Goal: Task Accomplishment & Management: Manage account settings

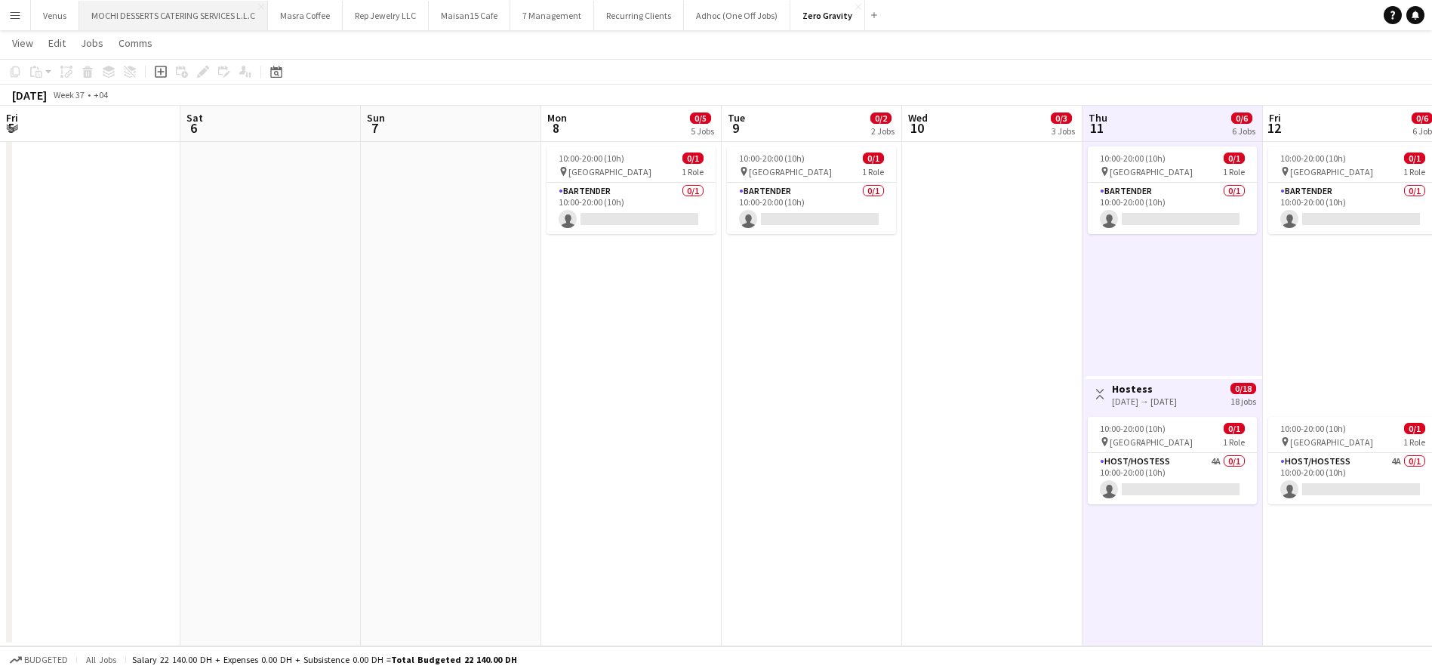
scroll to position [0, 544]
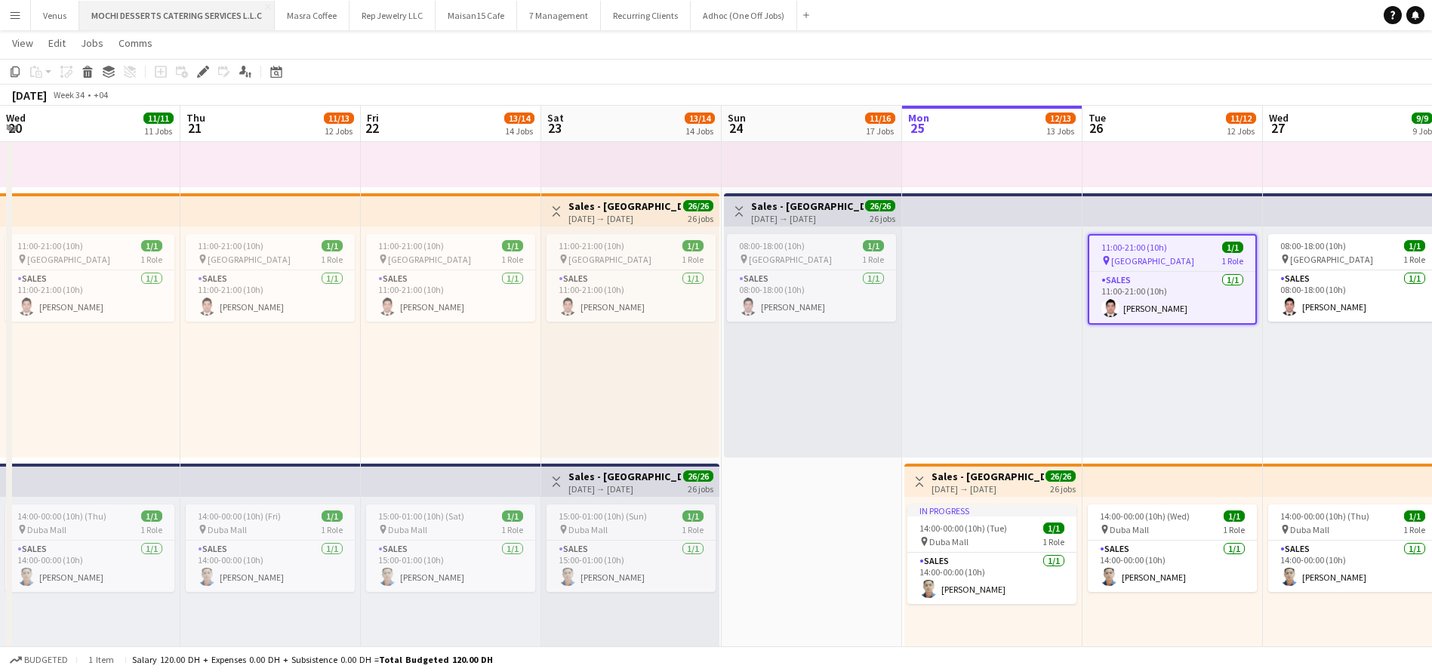
scroll to position [0, 586]
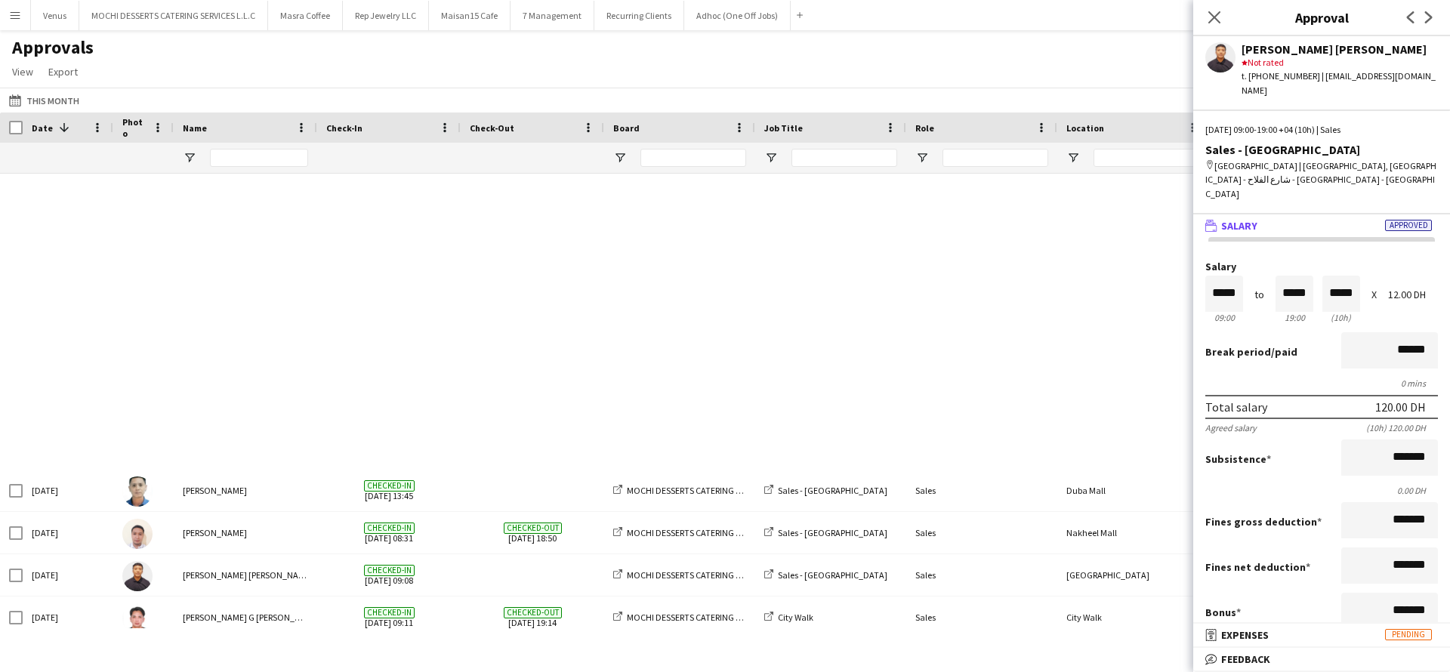
scroll to position [278, 0]
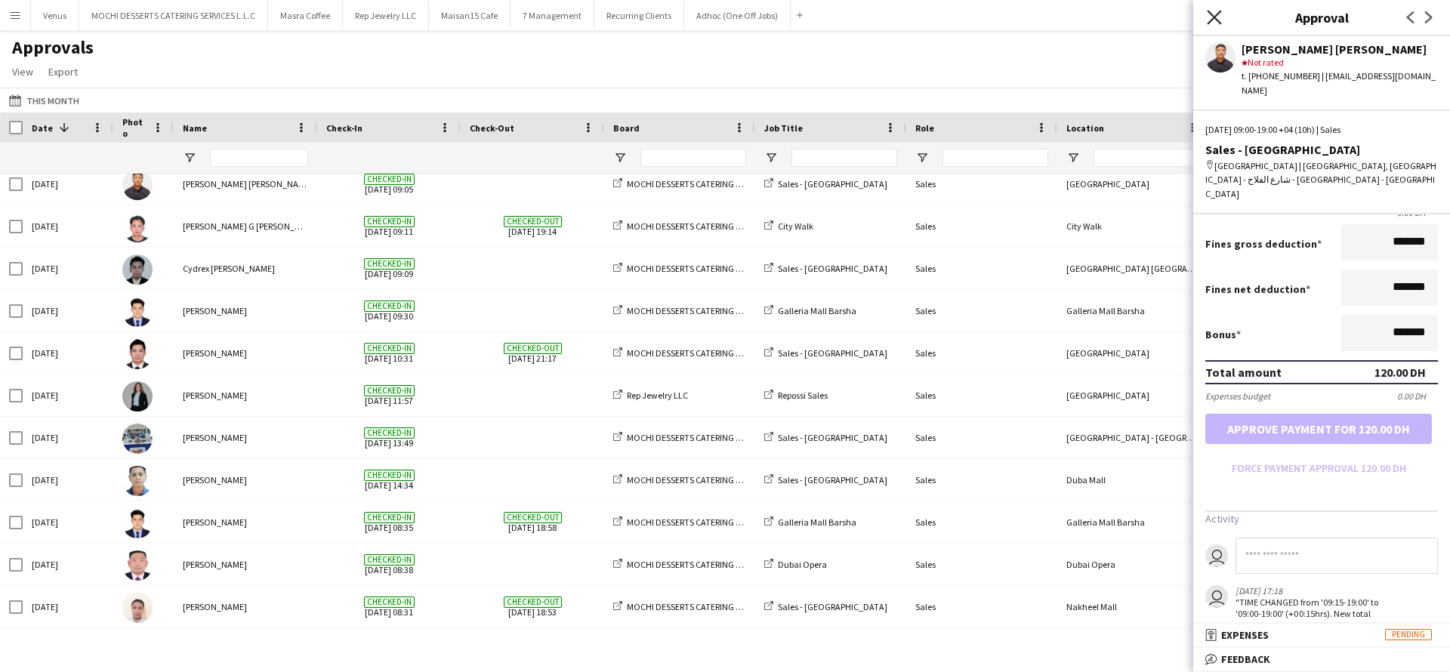
click at [1220, 23] on icon at bounding box center [1214, 17] width 14 height 14
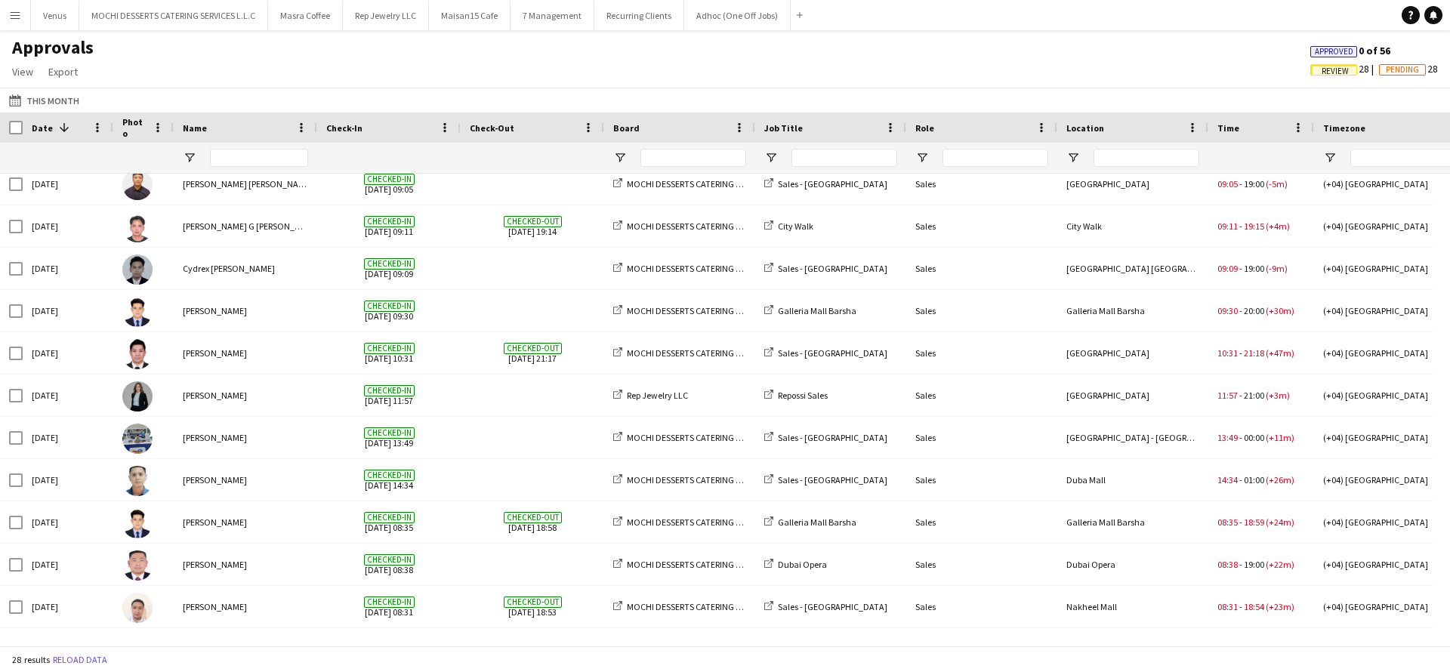
click at [16, 15] on app-icon "Menu" at bounding box center [15, 15] width 12 height 12
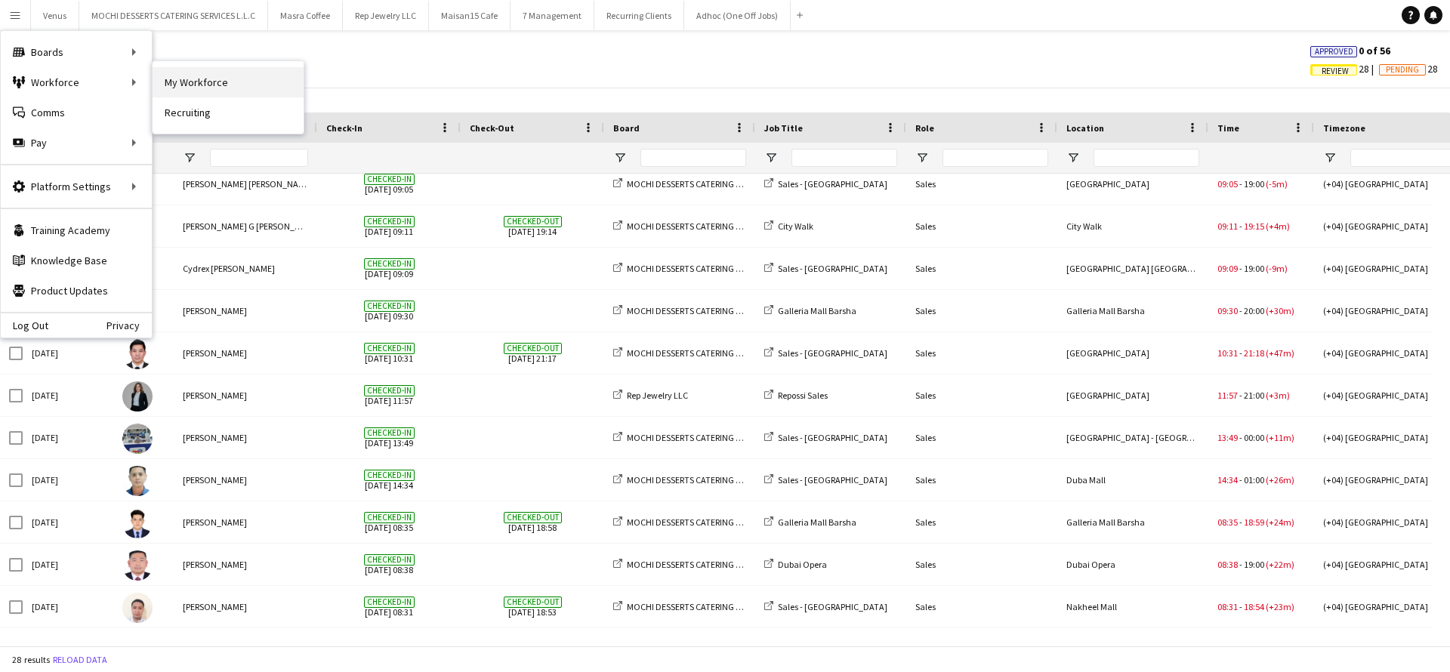
click at [195, 76] on link "My Workforce" at bounding box center [228, 82] width 151 height 30
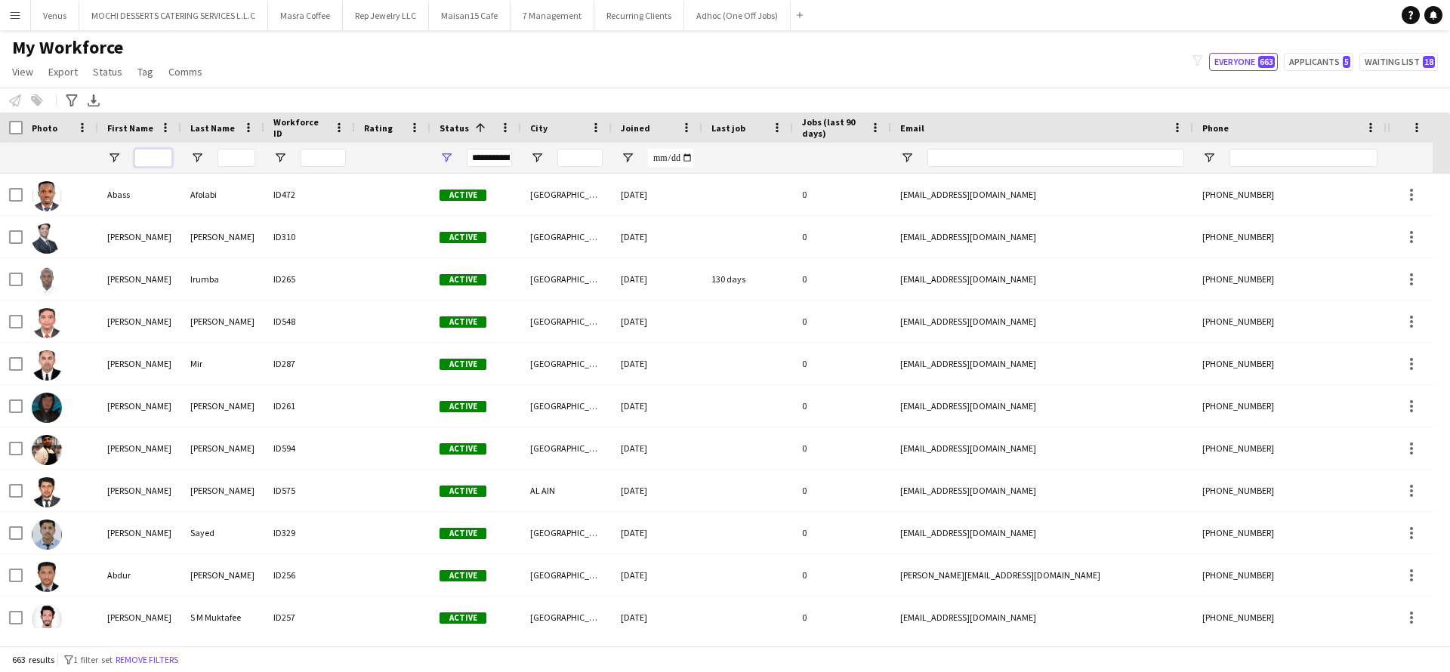
click at [155, 156] on input "First Name Filter Input" at bounding box center [153, 158] width 38 height 18
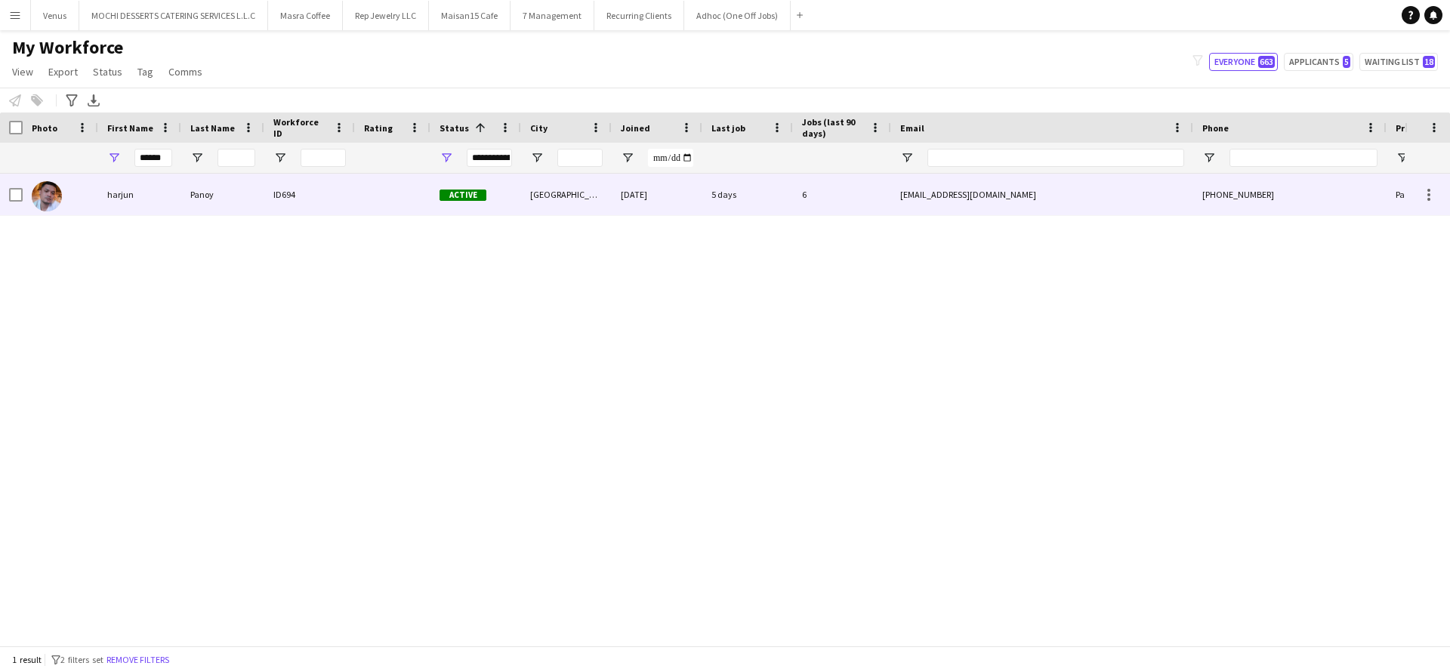
click at [119, 186] on div "harjun" at bounding box center [139, 195] width 83 height 42
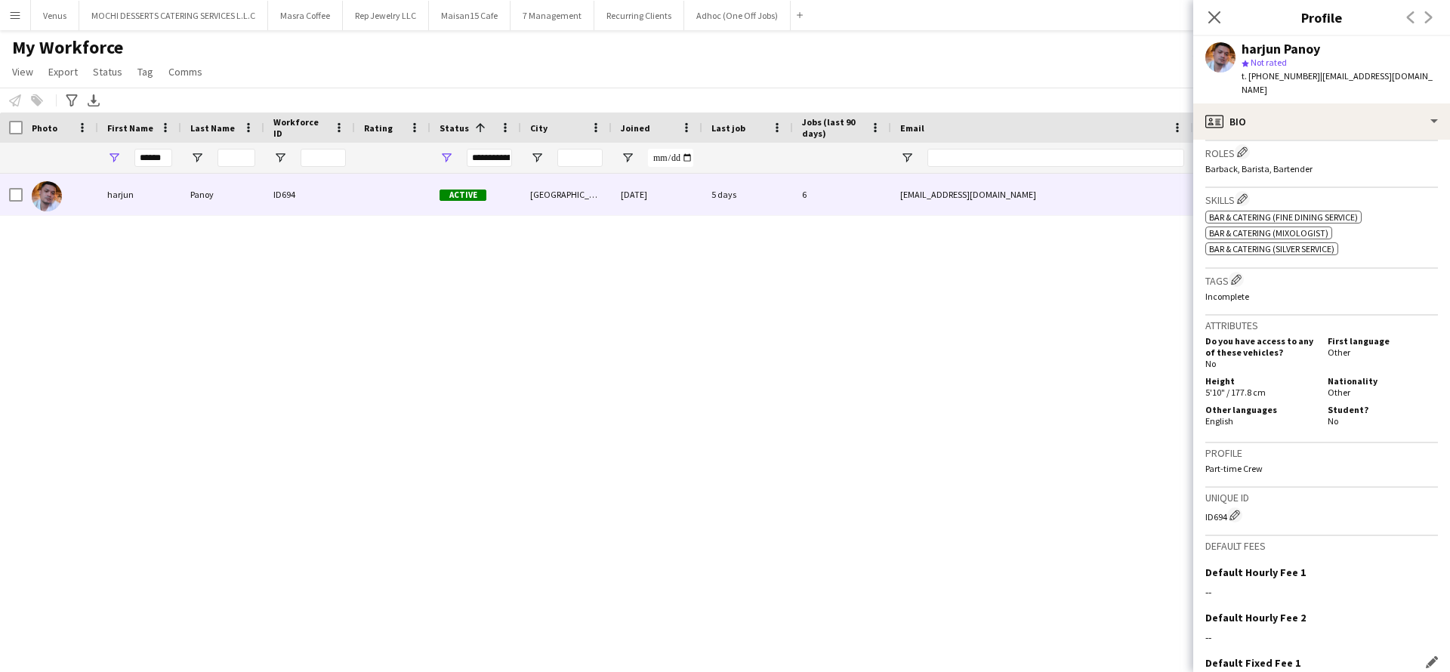
scroll to position [609, 0]
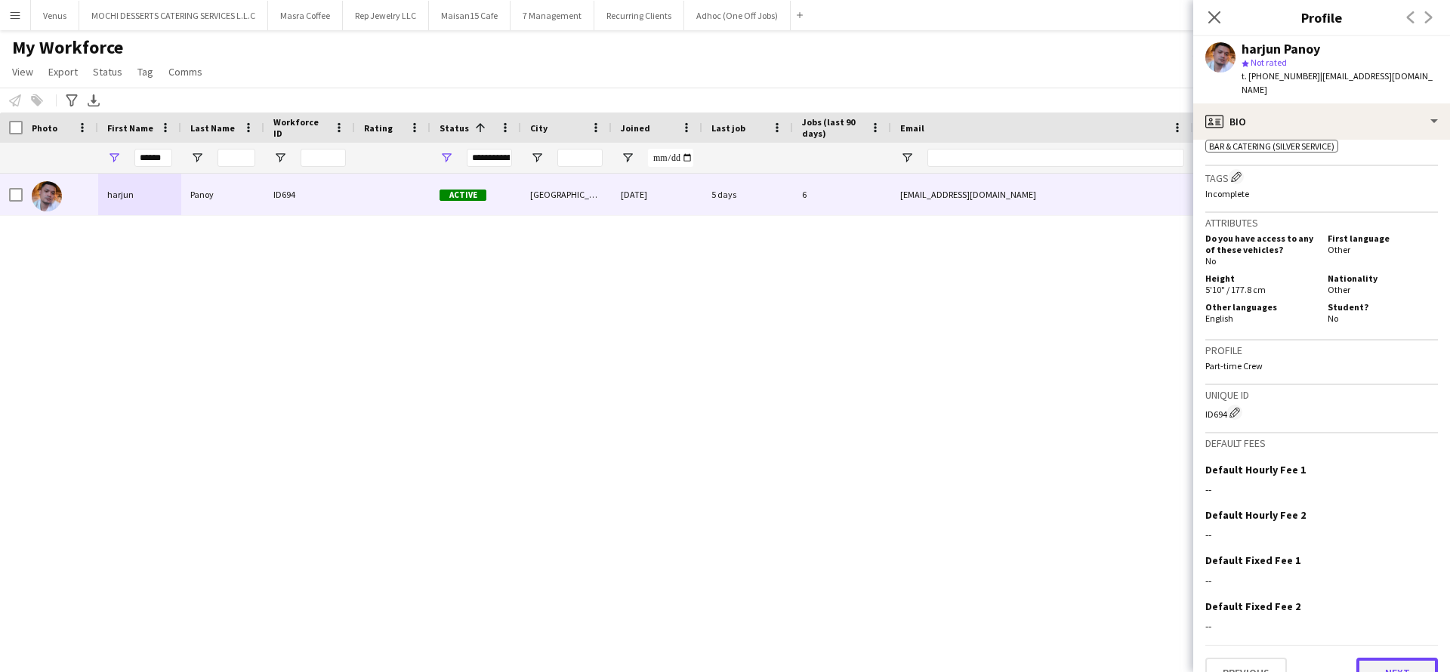
click at [1395, 658] on button "Next" at bounding box center [1397, 673] width 82 height 30
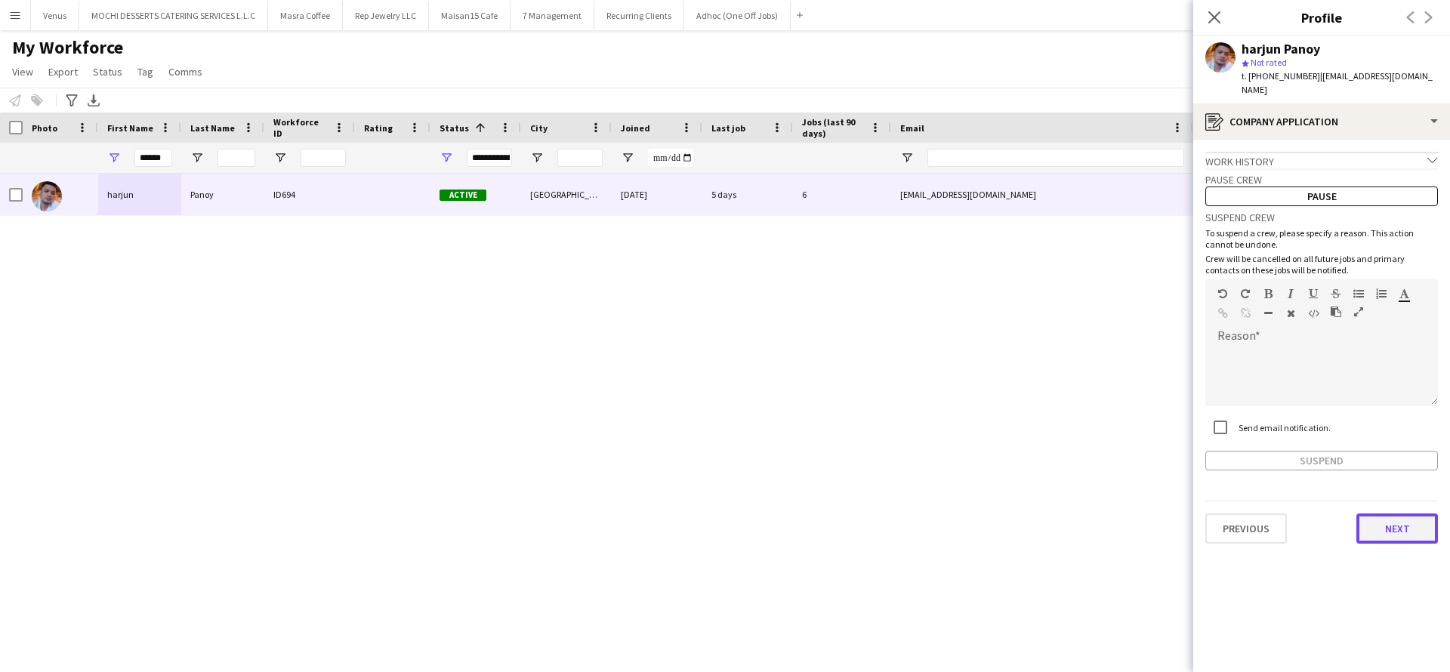
click at [1408, 516] on button "Next" at bounding box center [1397, 528] width 82 height 30
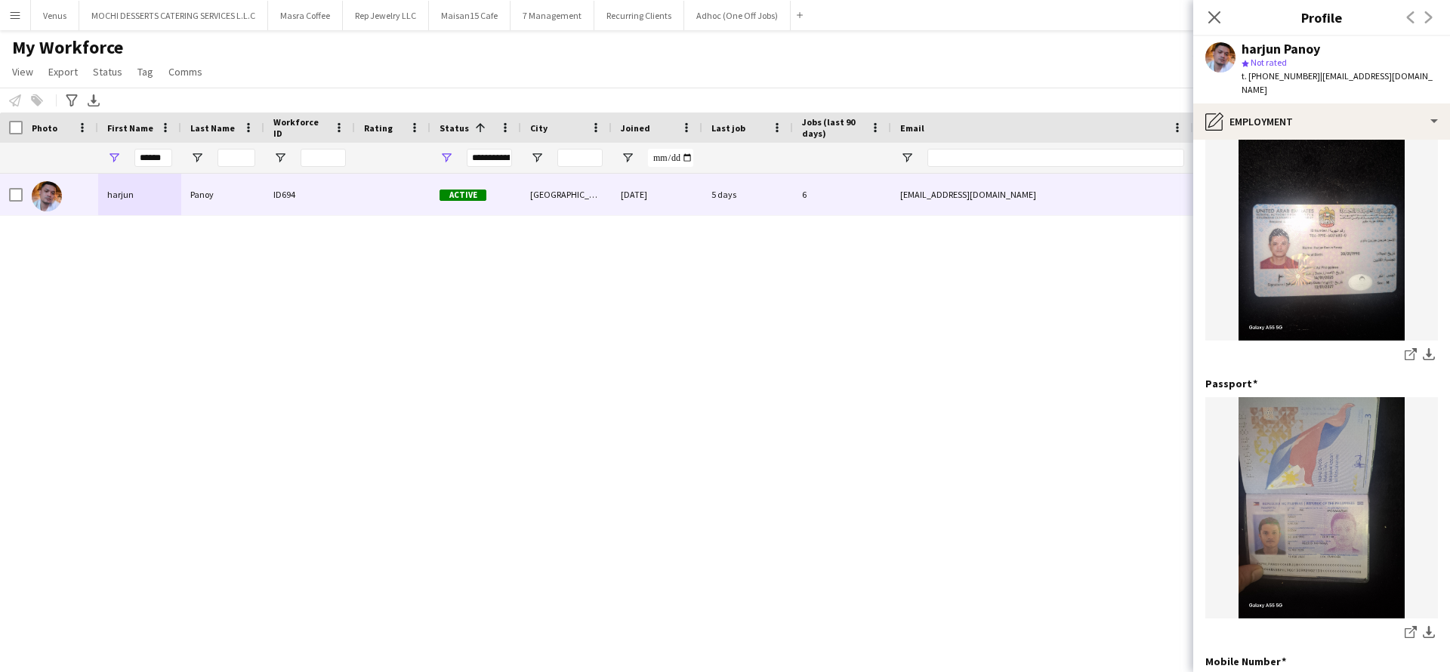
scroll to position [152, 0]
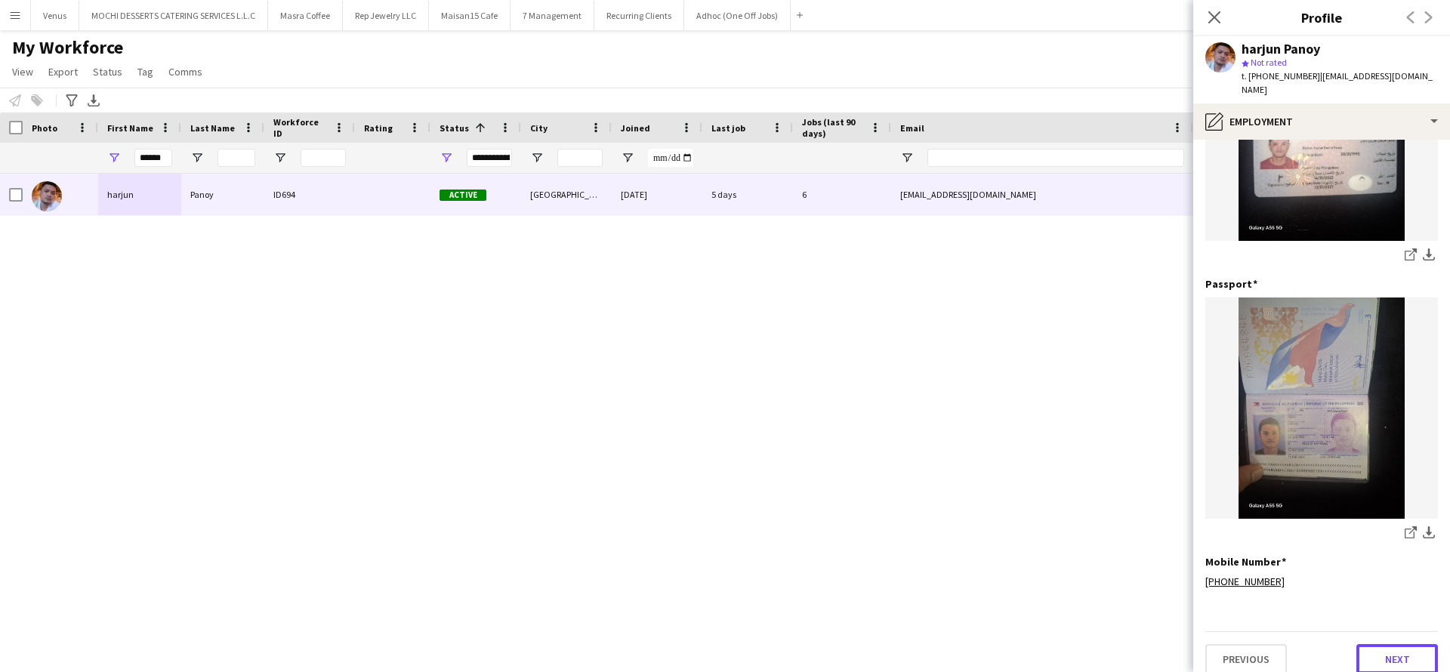
click at [1385, 646] on button "Next" at bounding box center [1397, 659] width 82 height 30
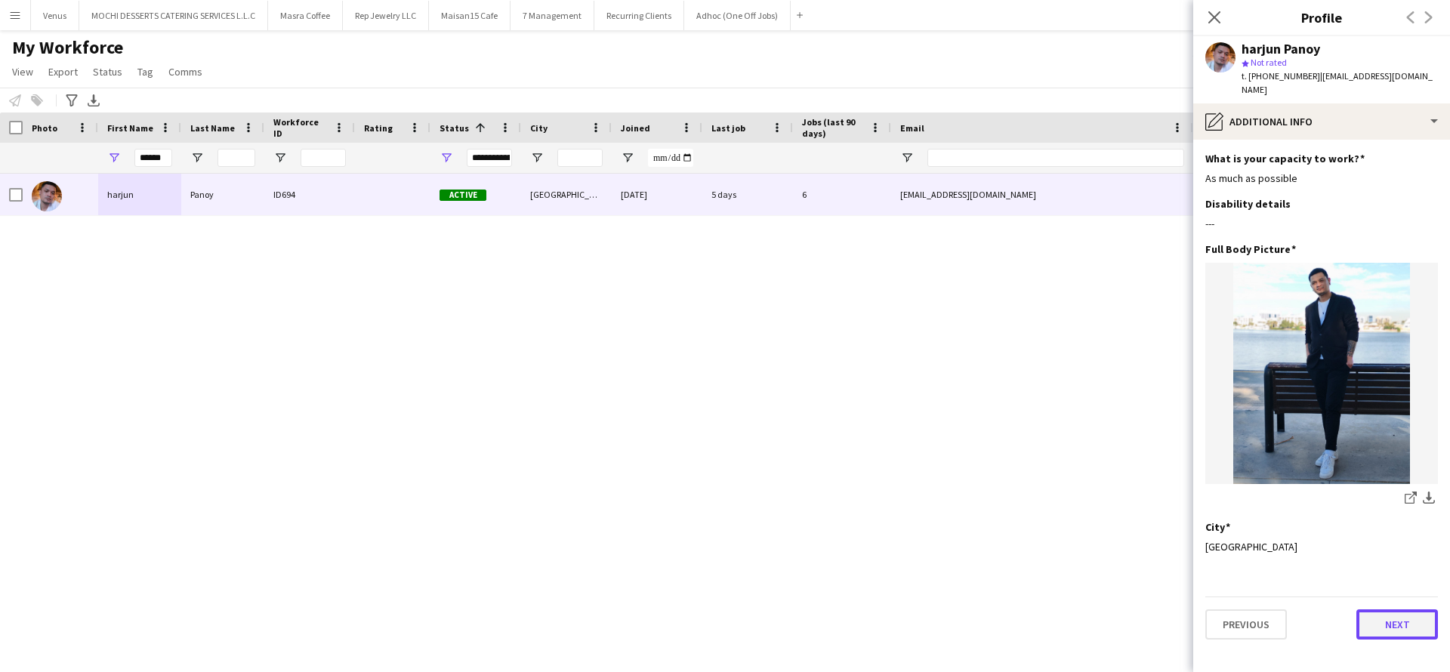
click at [1408, 614] on button "Next" at bounding box center [1397, 624] width 82 height 30
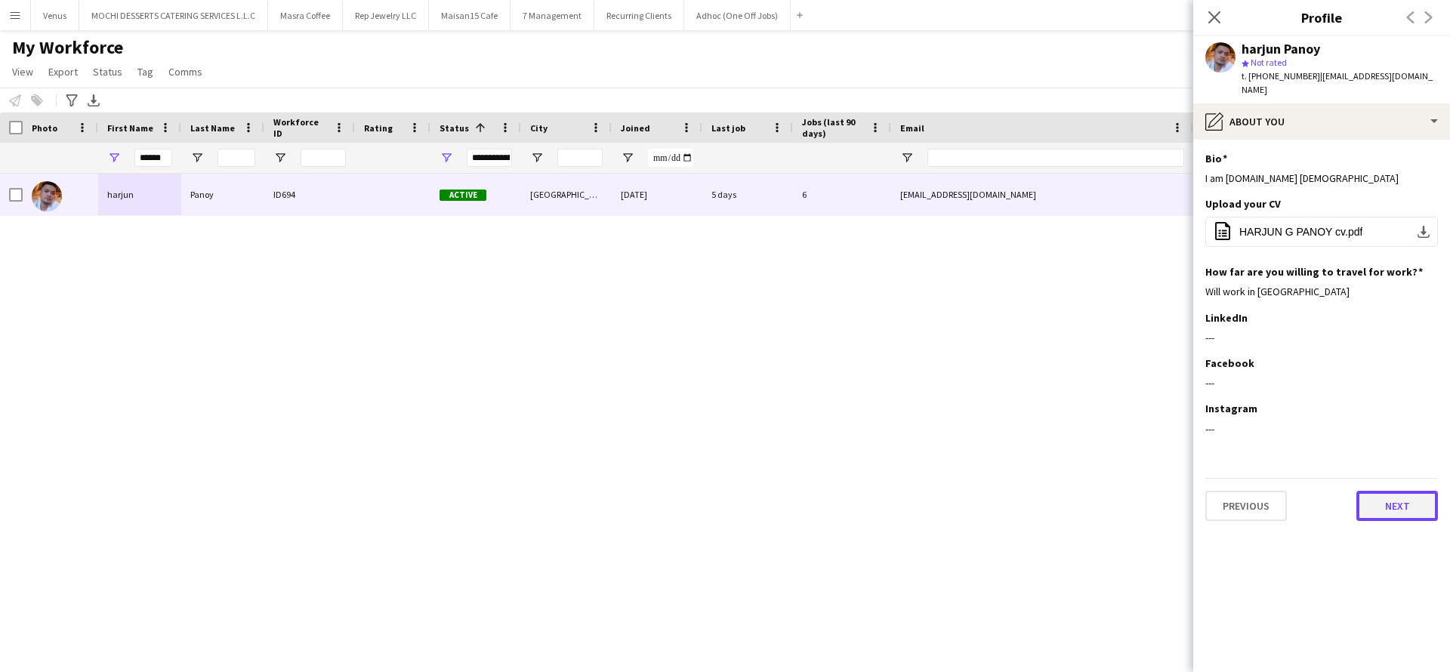
click at [1391, 491] on button "Next" at bounding box center [1397, 506] width 82 height 30
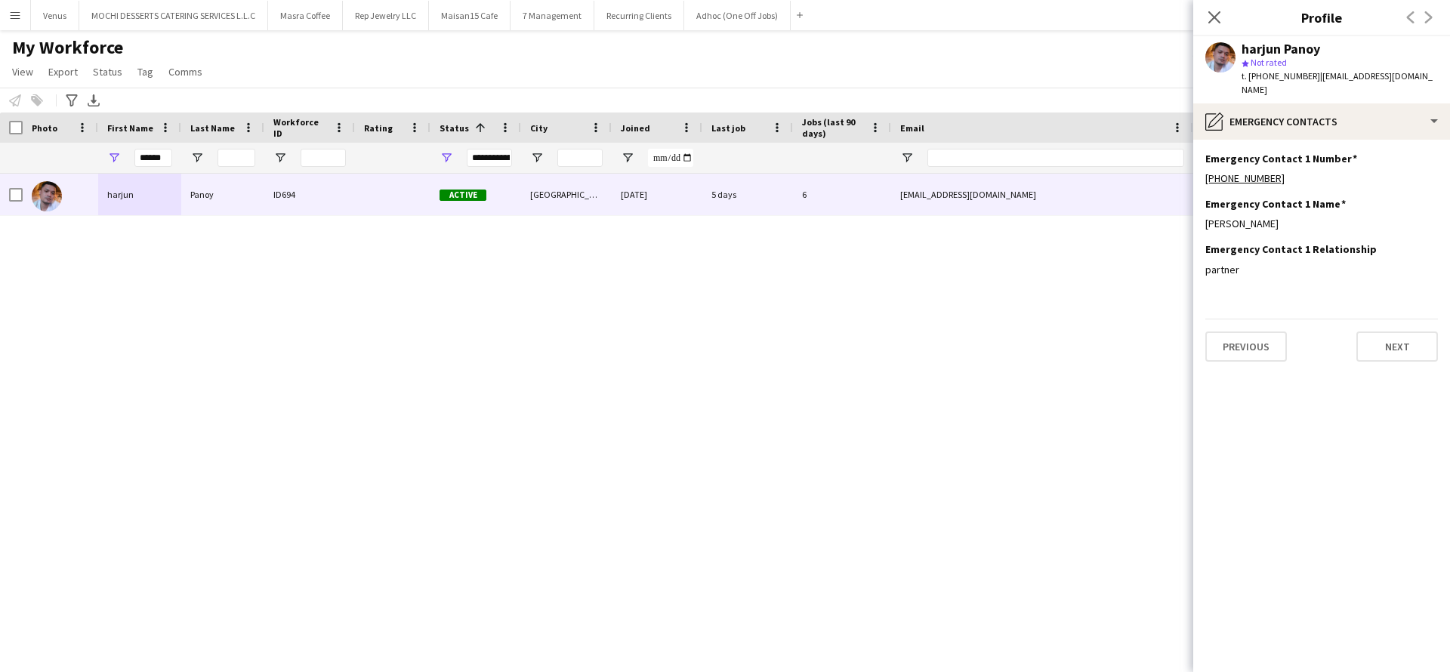
click at [1398, 319] on div "Previous Next" at bounding box center [1321, 340] width 233 height 43
click at [1224, 341] on button "Previous" at bounding box center [1246, 346] width 82 height 30
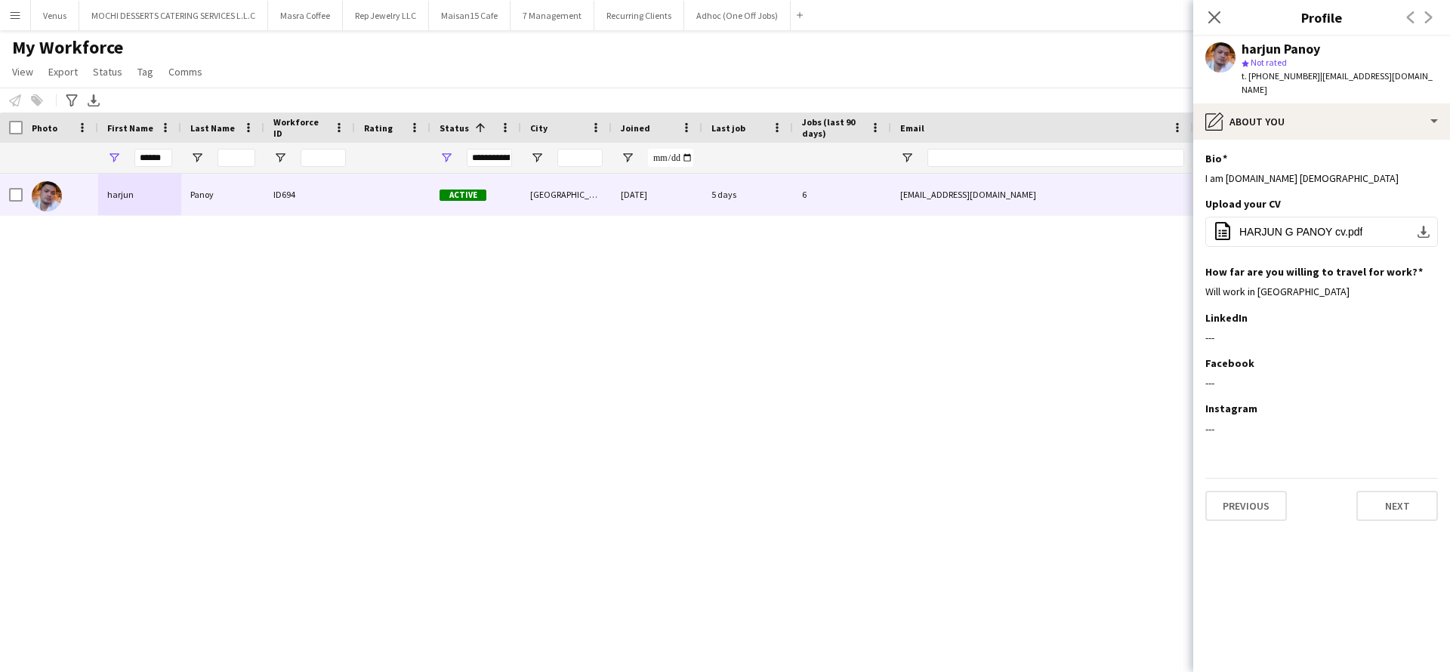
click at [1234, 532] on app-section-data-types "Bio Edit this field I am harjun.im 35 years old Upload your CV Edit this field …" at bounding box center [1321, 406] width 257 height 532
click at [1257, 492] on button "Previous" at bounding box center [1246, 506] width 82 height 30
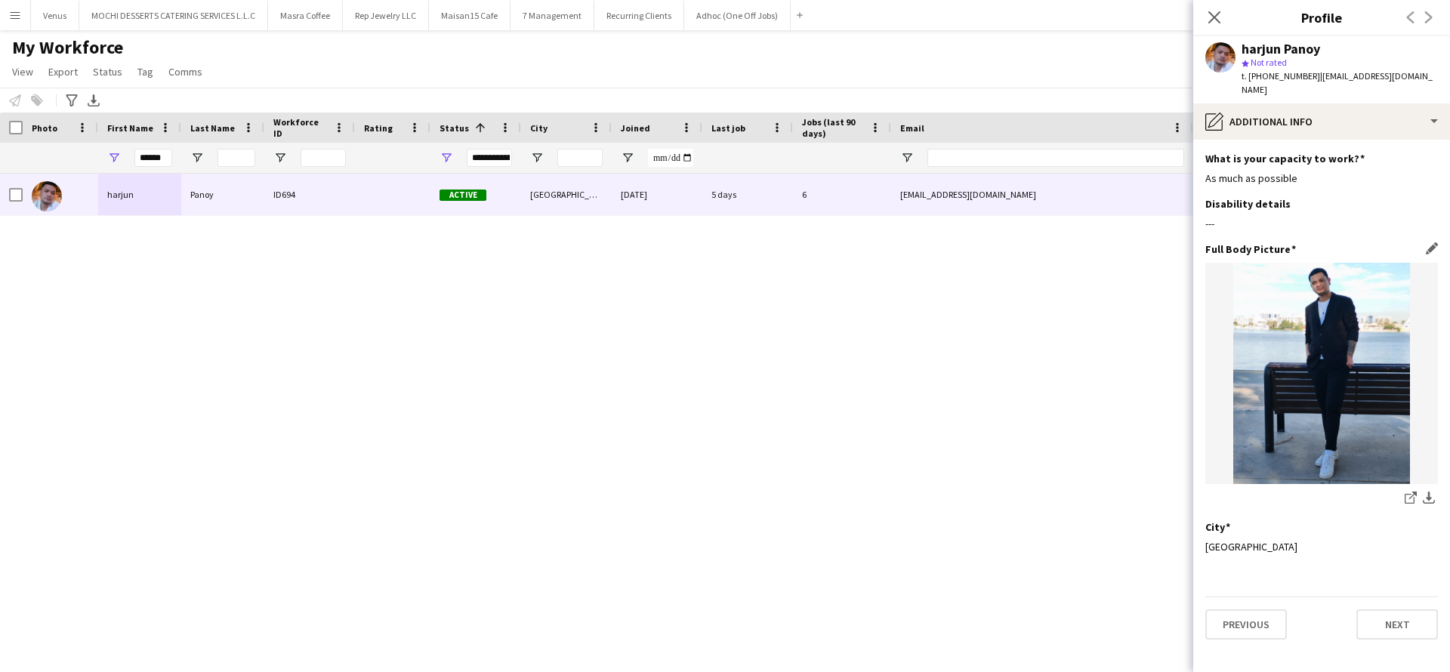
click at [1312, 362] on img at bounding box center [1321, 373] width 233 height 221
click at [1229, 9] on div "Close pop-in" at bounding box center [1214, 17] width 42 height 35
click at [1221, 14] on icon "Close pop-in" at bounding box center [1214, 17] width 14 height 14
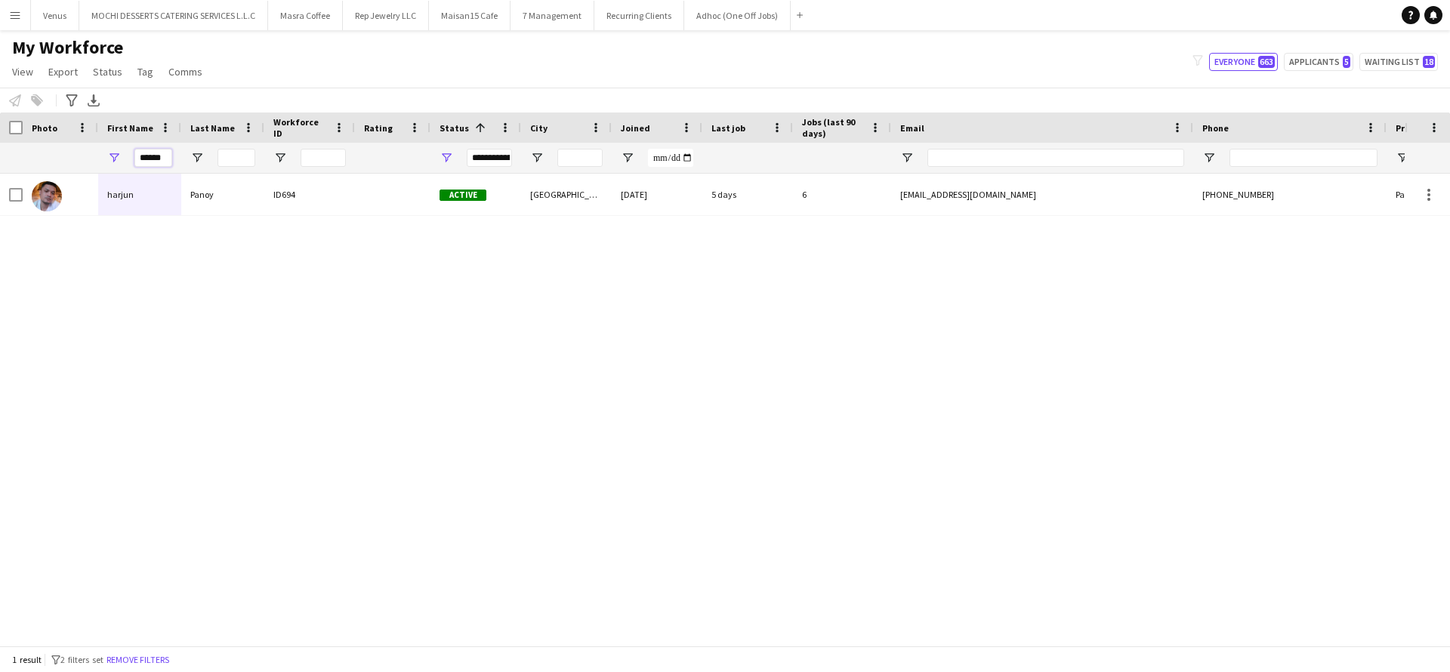
click at [165, 157] on input "******" at bounding box center [153, 158] width 38 height 18
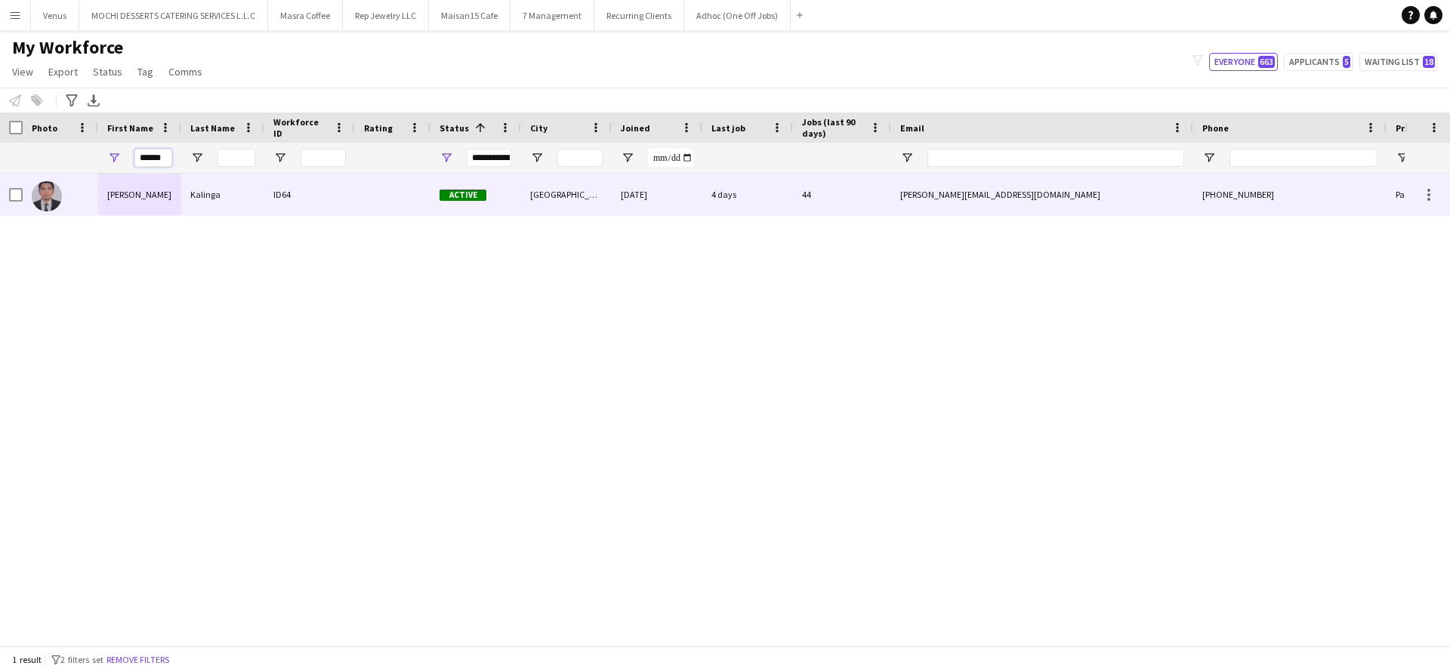
type input "******"
click at [150, 189] on div "Nelson" at bounding box center [139, 195] width 83 height 42
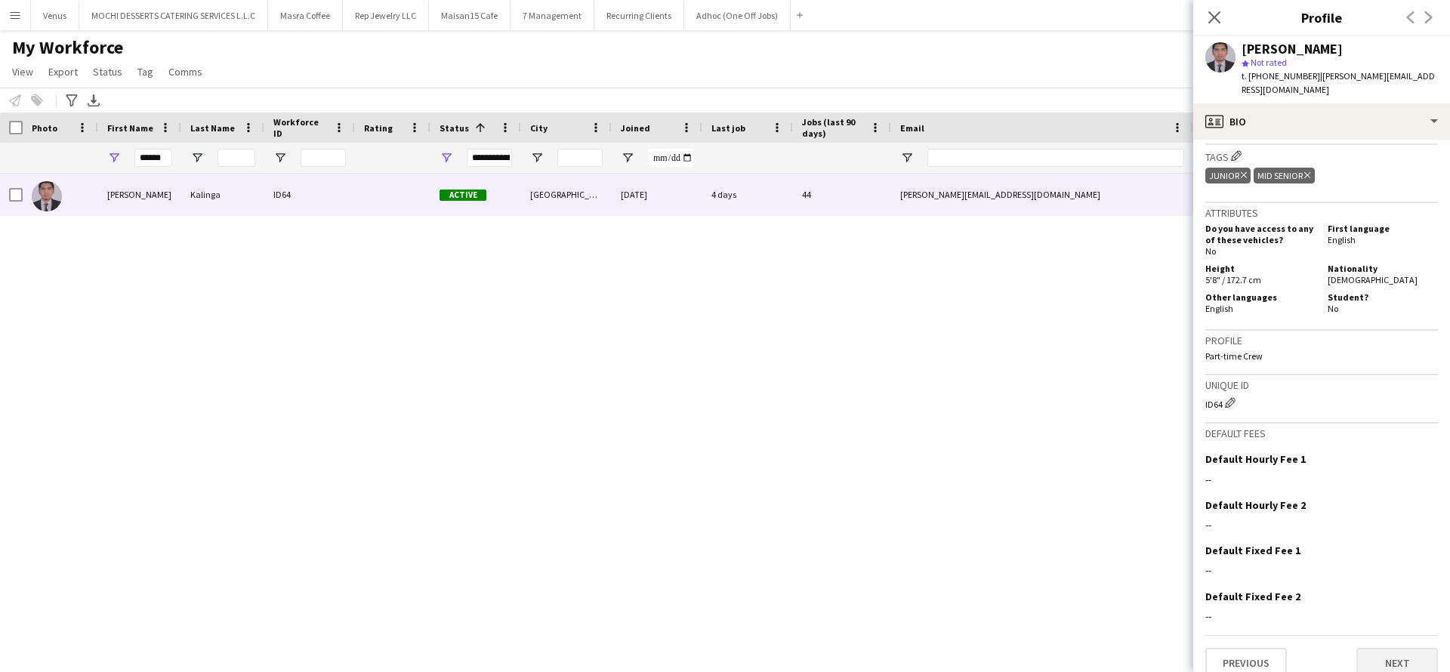
scroll to position [622, 0]
click at [1391, 647] on button "Next" at bounding box center [1397, 659] width 82 height 30
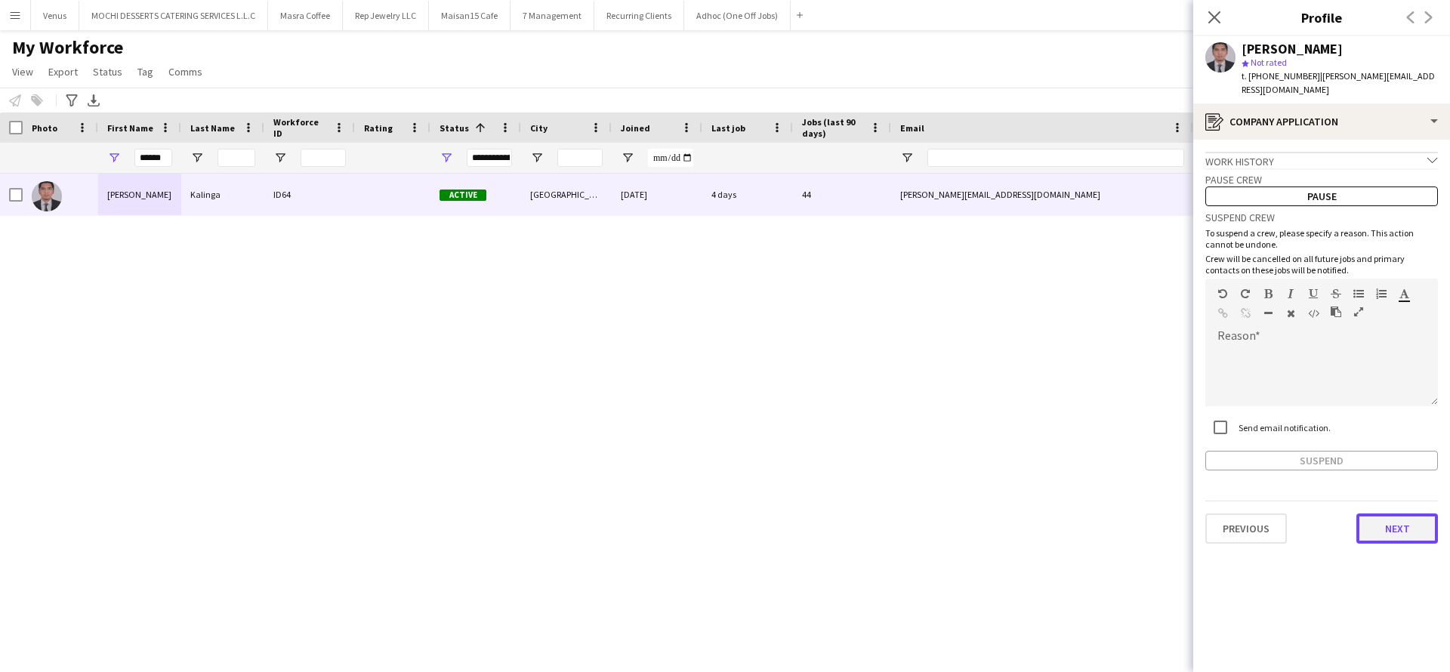
click at [1388, 514] on button "Next" at bounding box center [1397, 528] width 82 height 30
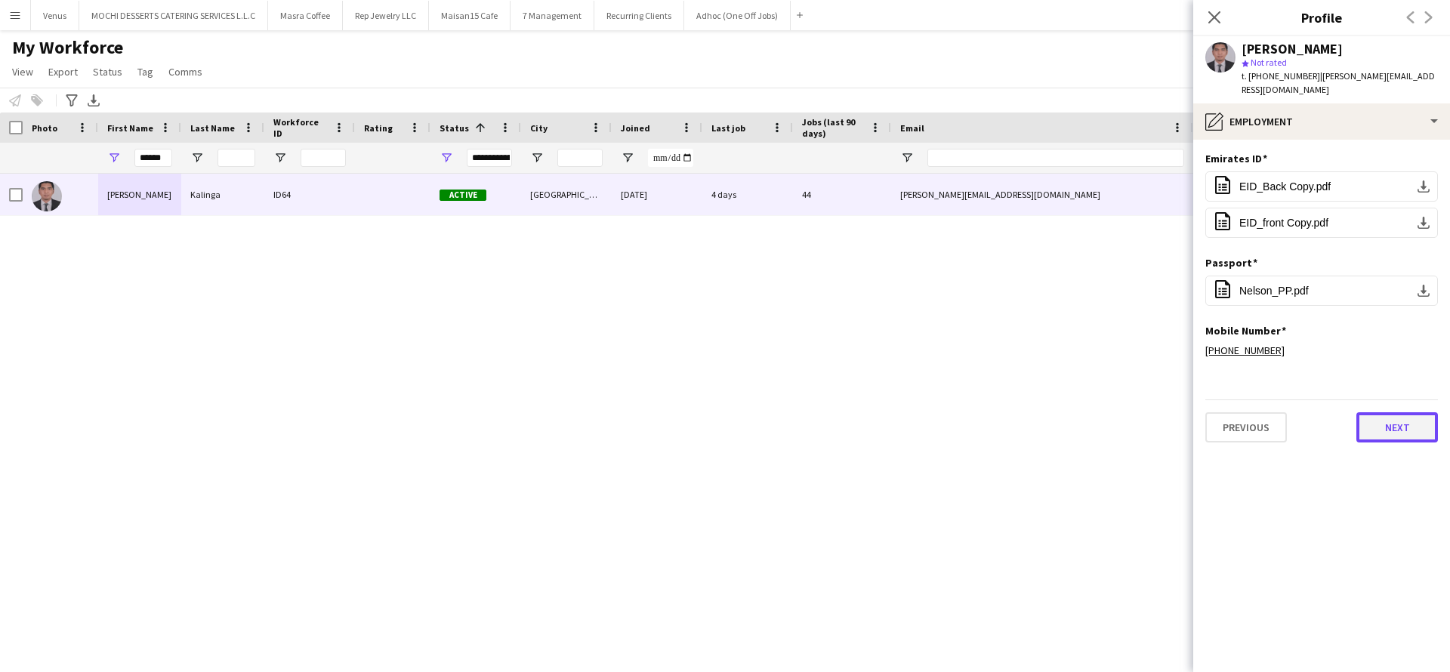
click at [1399, 418] on button "Next" at bounding box center [1397, 427] width 82 height 30
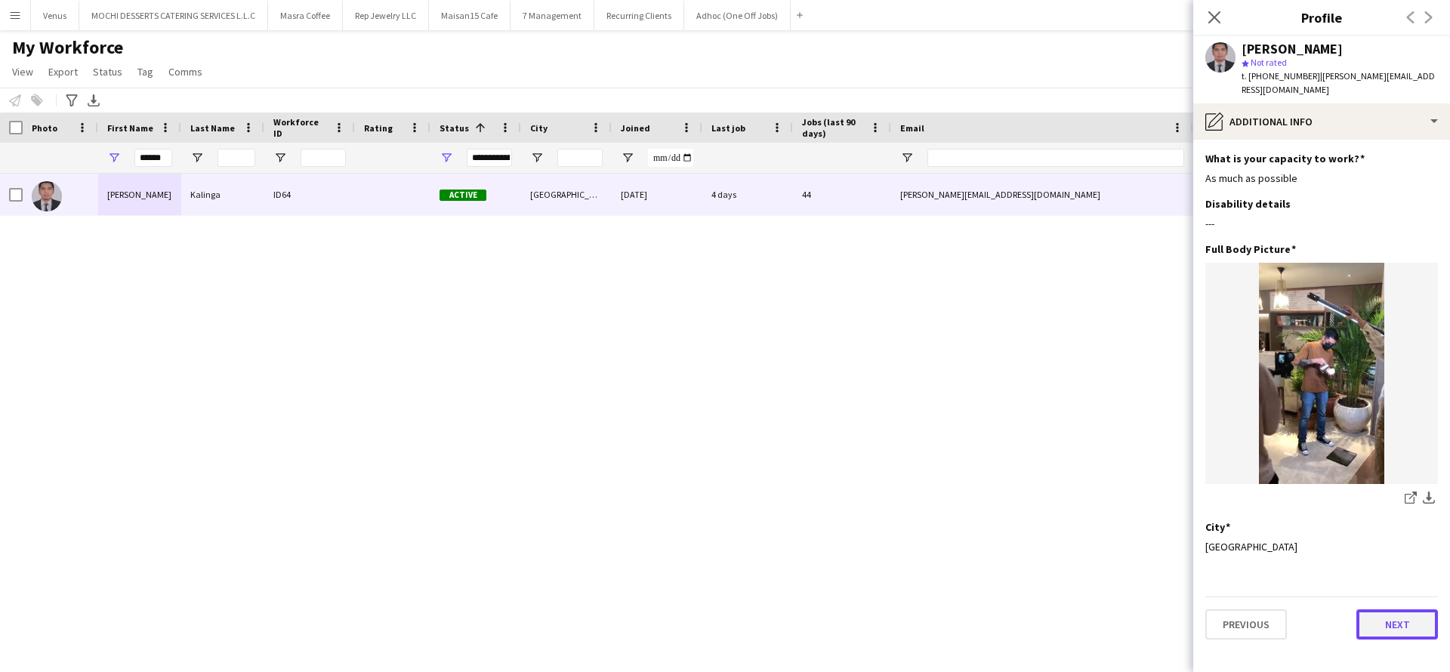
click at [1414, 609] on button "Next" at bounding box center [1397, 624] width 82 height 30
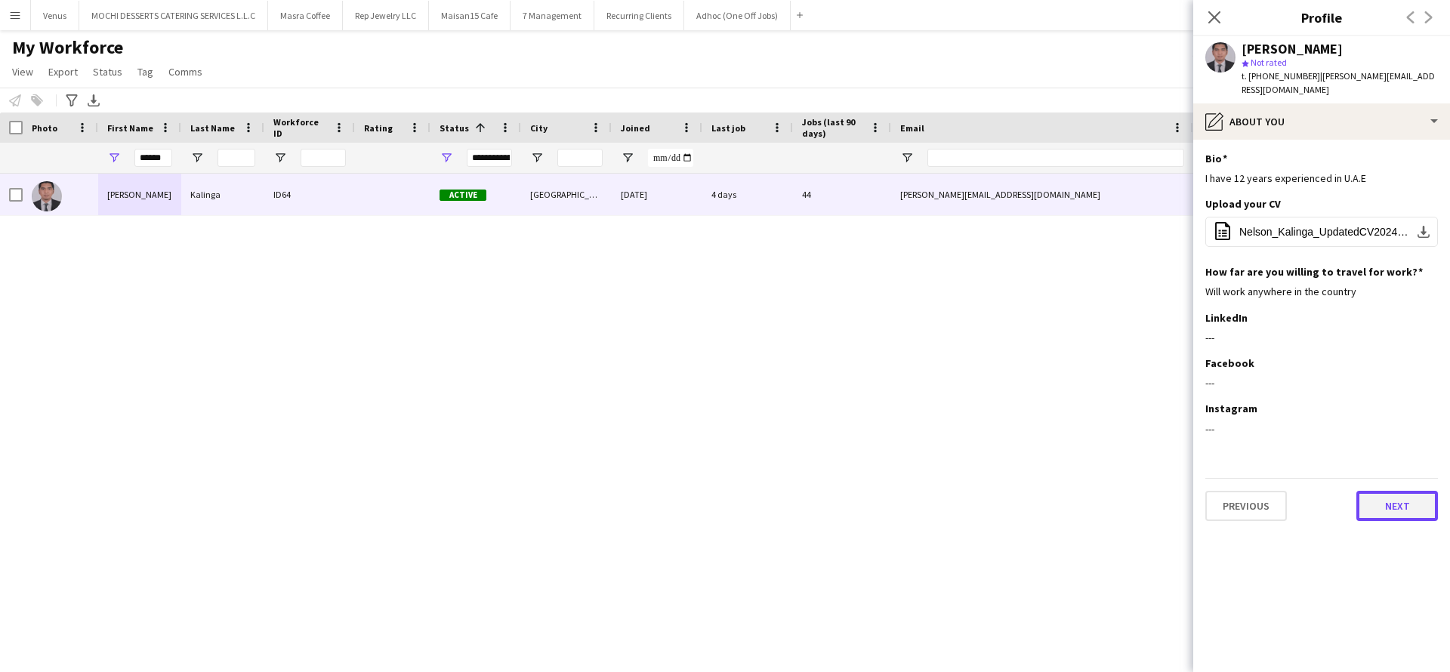
click at [1405, 500] on button "Next" at bounding box center [1397, 506] width 82 height 30
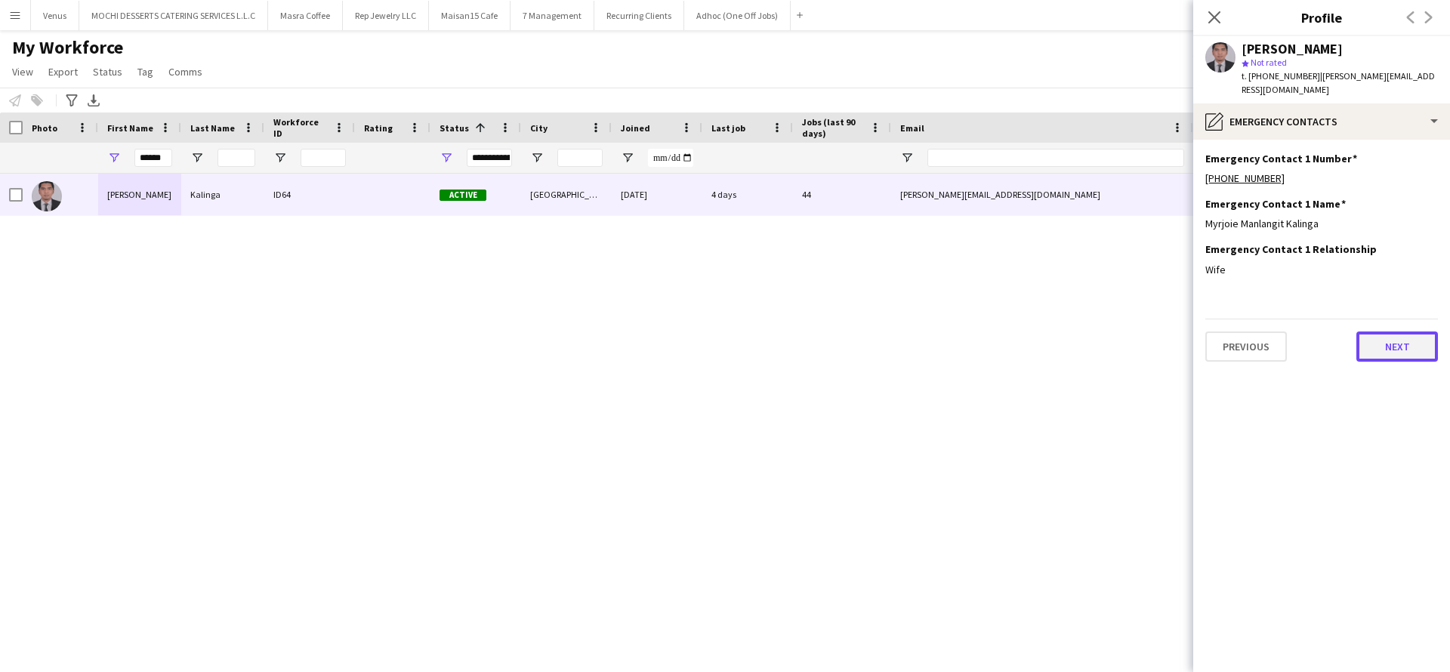
click at [1374, 335] on button "Next" at bounding box center [1397, 346] width 82 height 30
click at [1401, 346] on button "Next" at bounding box center [1397, 346] width 82 height 30
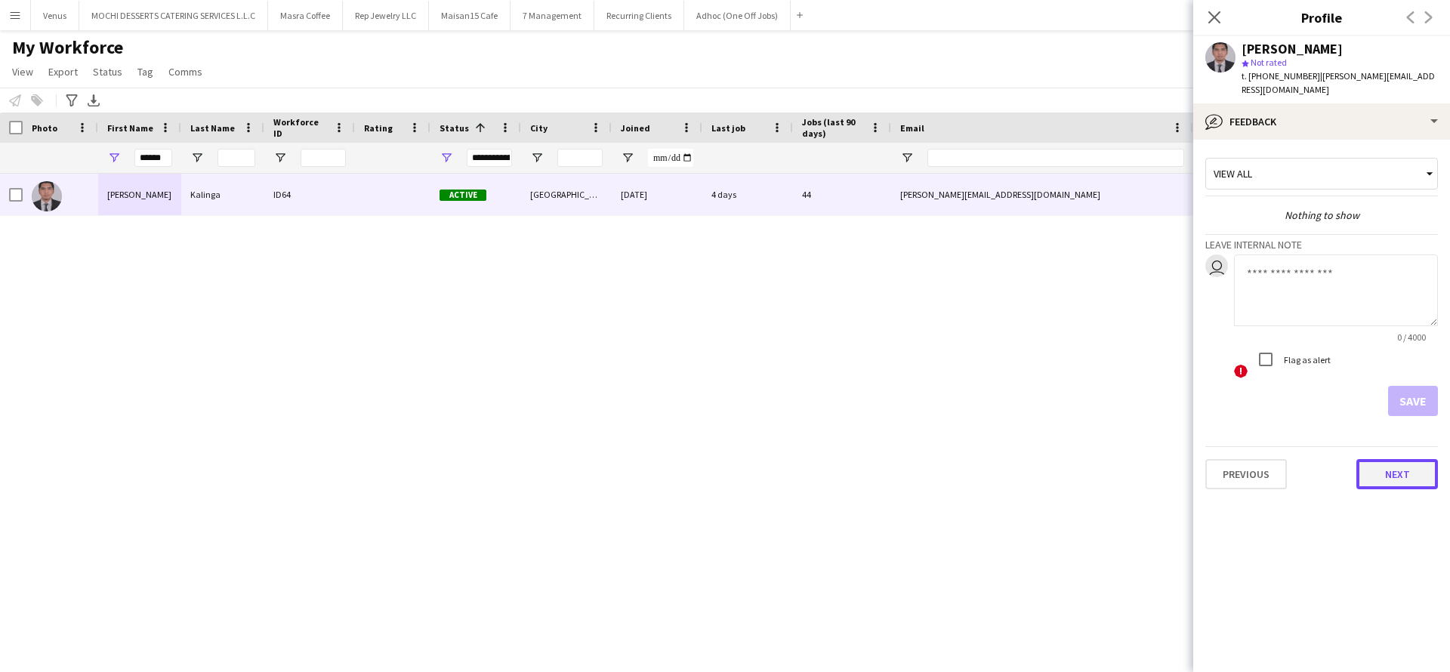
click at [1398, 460] on button "Next" at bounding box center [1397, 474] width 82 height 30
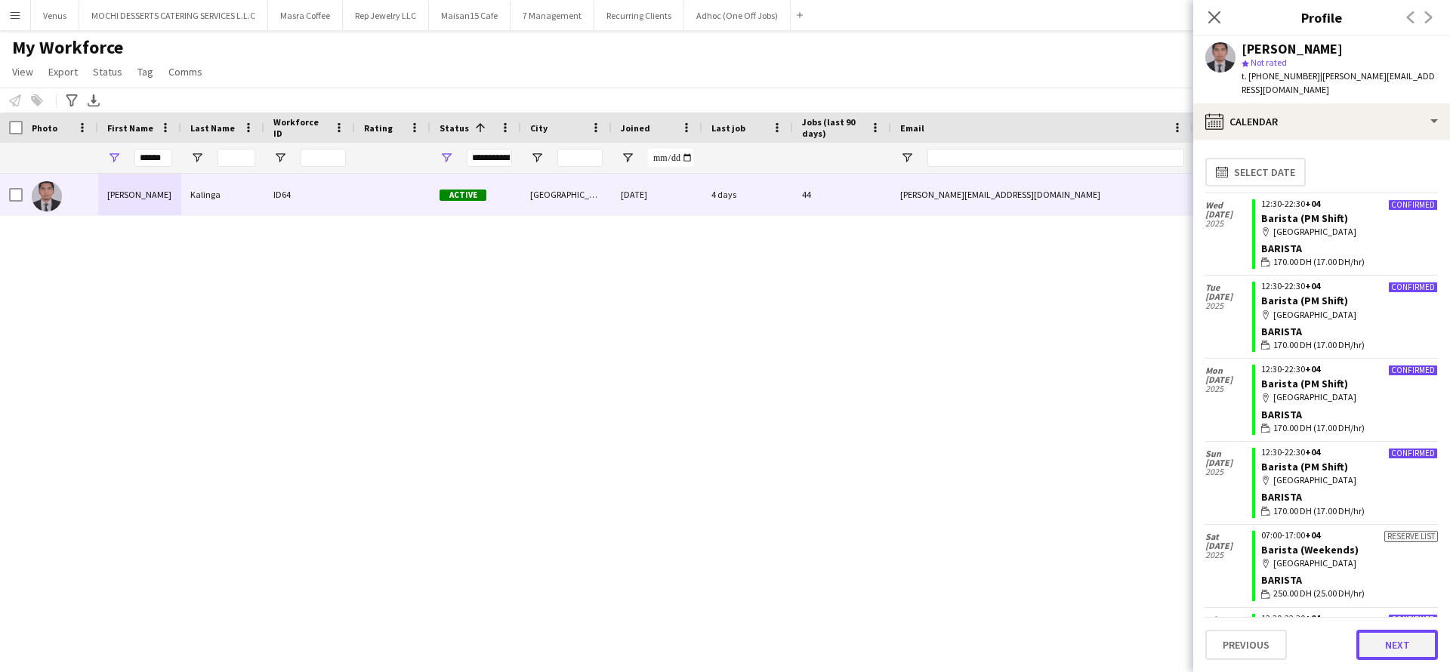
click at [1399, 645] on button "Next" at bounding box center [1397, 645] width 82 height 30
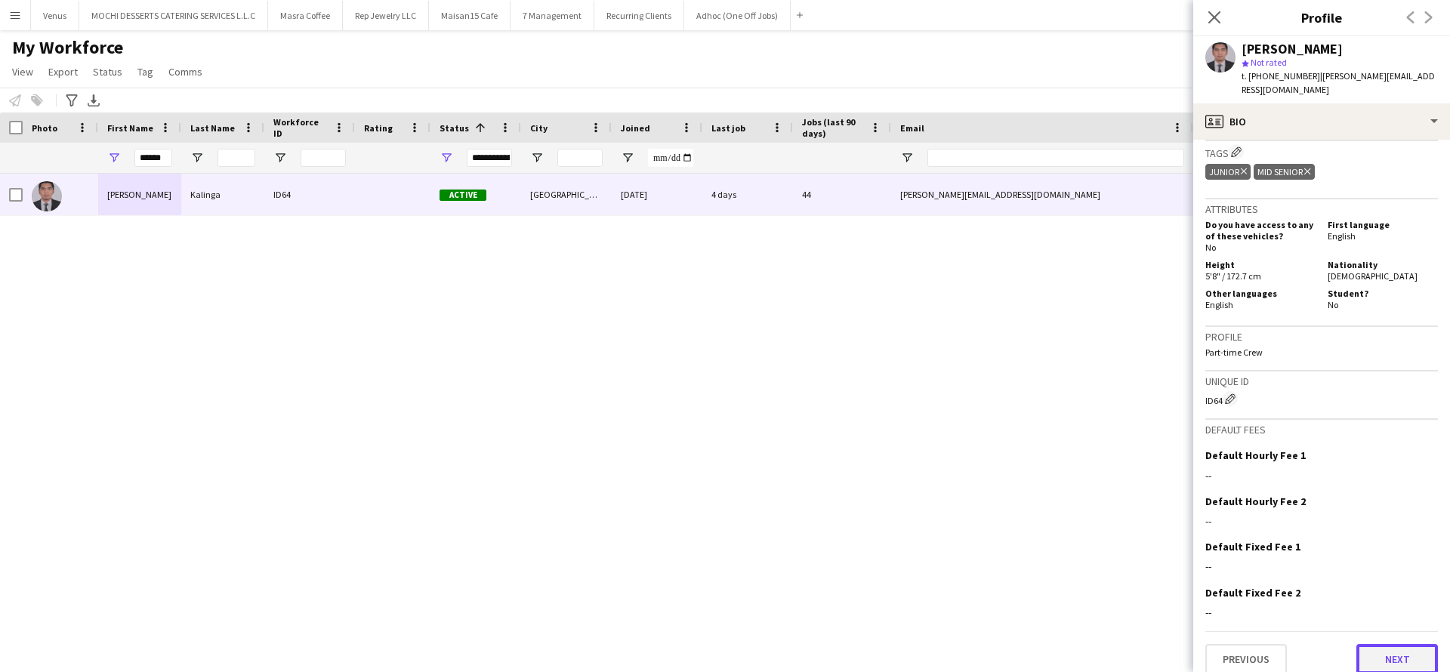
click at [1408, 644] on button "Next" at bounding box center [1397, 659] width 82 height 30
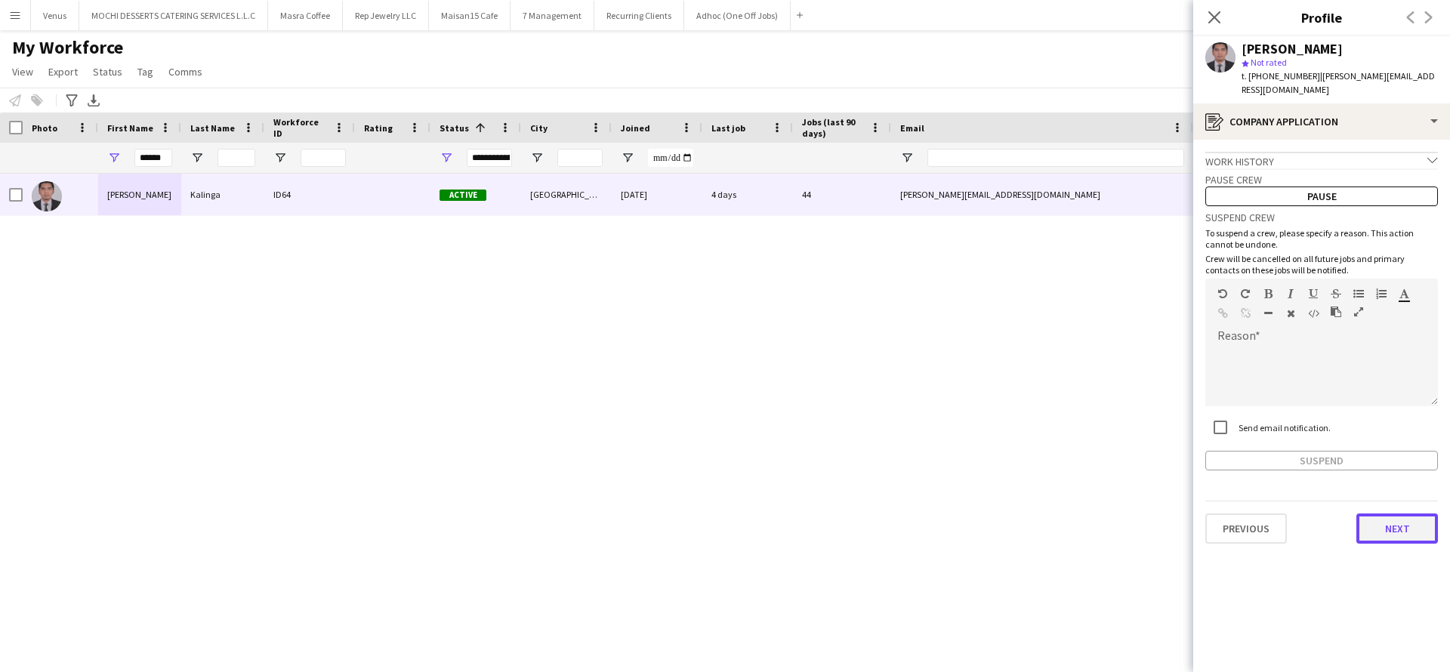
click at [1408, 513] on button "Next" at bounding box center [1397, 528] width 82 height 30
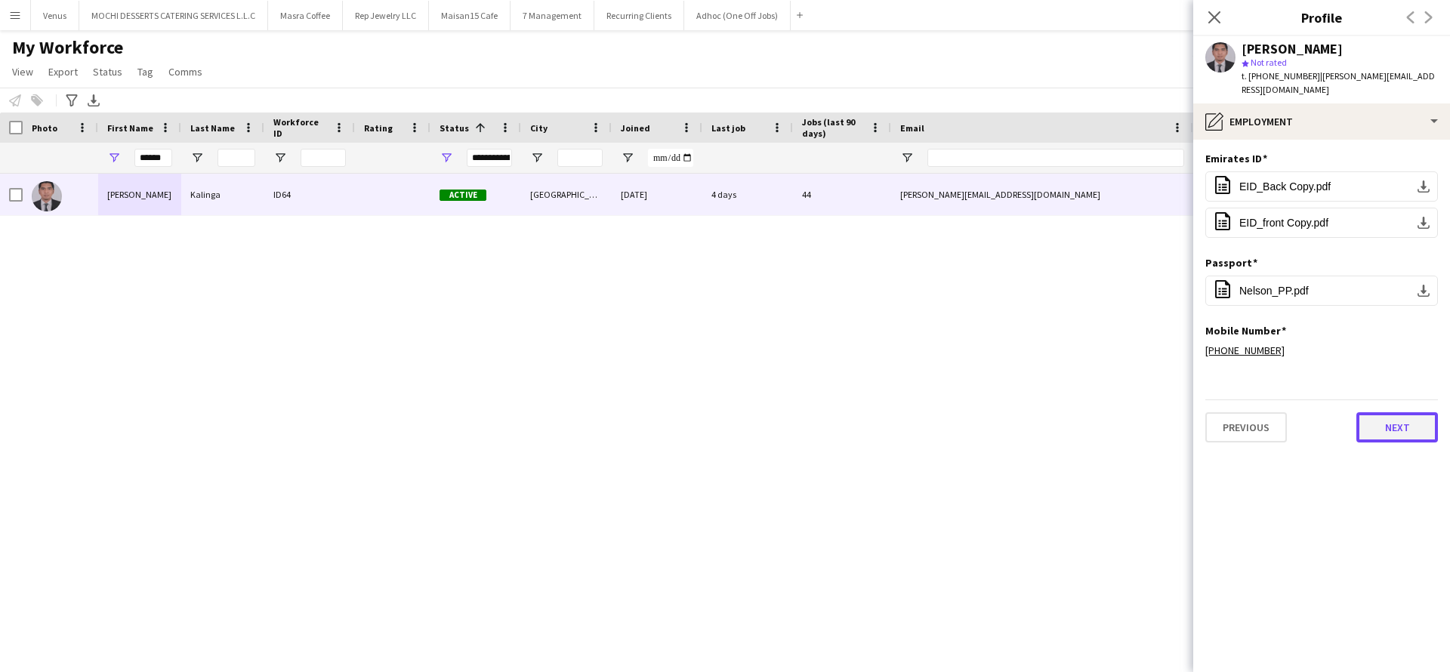
click at [1411, 419] on button "Next" at bounding box center [1397, 427] width 82 height 30
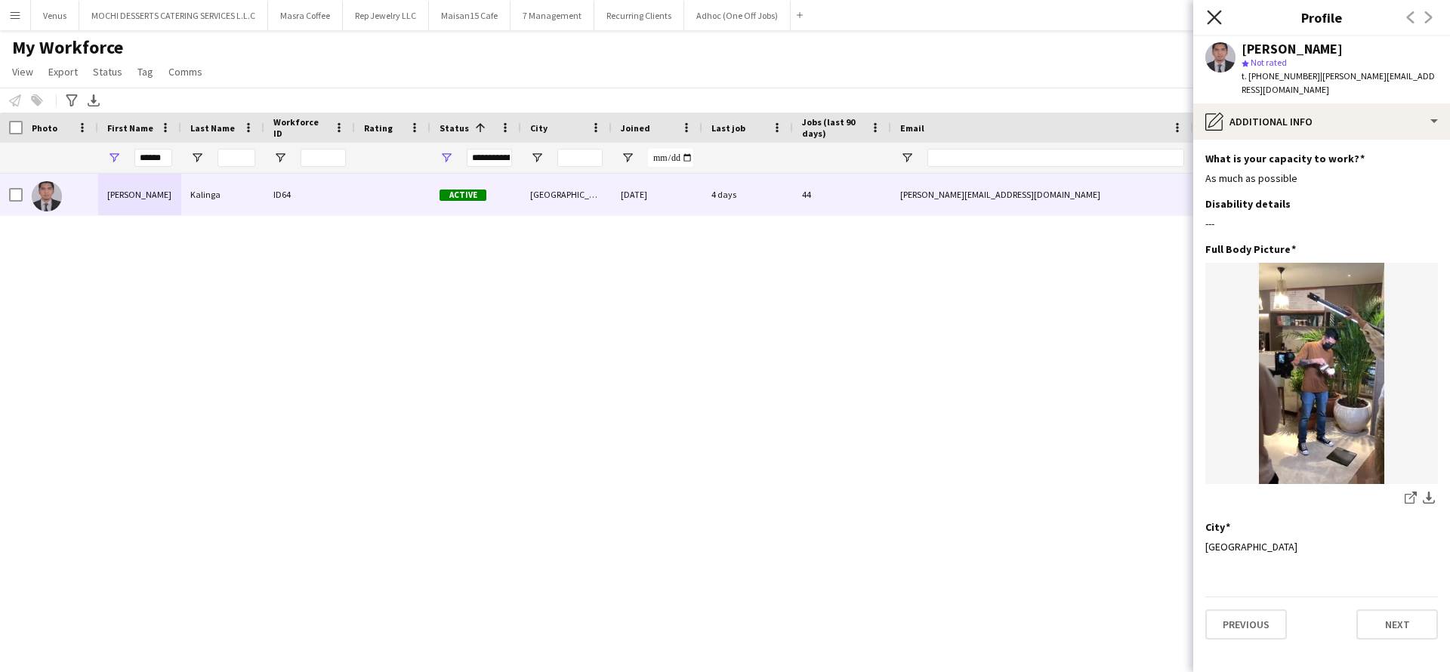
click at [1220, 16] on icon "Close pop-in" at bounding box center [1214, 17] width 14 height 14
